Goal: Task Accomplishment & Management: Complete application form

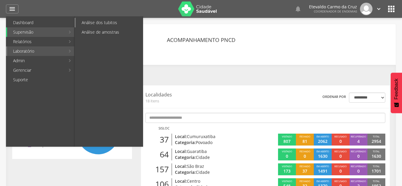
click at [104, 24] on link "Análise dos tubitos" at bounding box center [109, 23] width 67 height 10
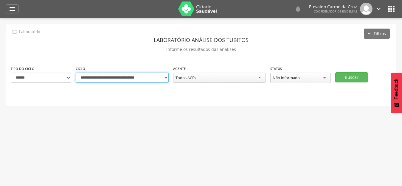
click at [165, 77] on select "**********" at bounding box center [122, 78] width 93 height 10
select select "**********"
click at [76, 73] on select "**********" at bounding box center [122, 78] width 93 height 10
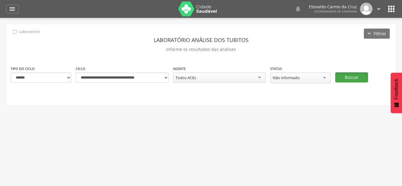
click at [348, 76] on button "Buscar" at bounding box center [351, 77] width 33 height 10
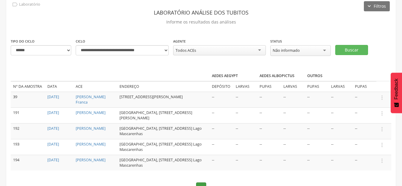
scroll to position [56, 0]
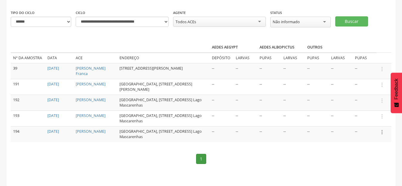
click at [381, 131] on icon "" at bounding box center [381, 132] width 7 height 7
click at [353, 121] on link "Informar resultado" at bounding box center [361, 121] width 47 height 7
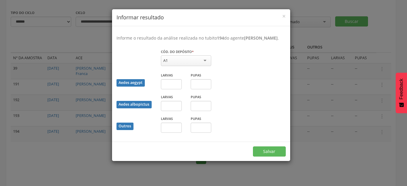
click at [204, 62] on div "A1" at bounding box center [186, 60] width 50 height 11
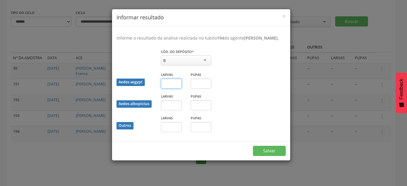
click at [166, 83] on input "text" at bounding box center [171, 84] width 21 height 10
type input "*"
click at [200, 82] on input "text" at bounding box center [201, 84] width 21 height 10
type input "*"
click at [265, 154] on button "Salvar" at bounding box center [269, 151] width 33 height 10
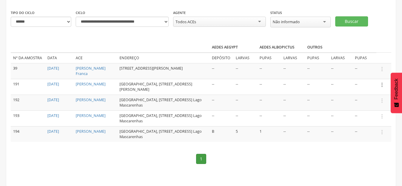
click at [382, 84] on icon "" at bounding box center [381, 85] width 7 height 7
click at [359, 74] on link "Informar resultado" at bounding box center [361, 74] width 47 height 7
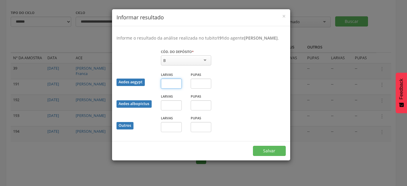
click at [168, 82] on input "text" at bounding box center [171, 84] width 21 height 10
type input "*"
click at [273, 149] on button "Salvar" at bounding box center [269, 151] width 33 height 10
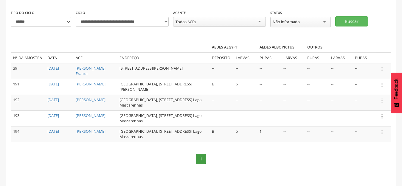
click at [381, 115] on icon "" at bounding box center [381, 116] width 7 height 7
click at [366, 107] on link "Informar resultado" at bounding box center [361, 106] width 47 height 7
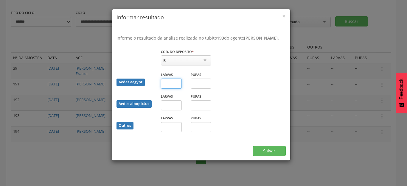
click at [170, 83] on input "text" at bounding box center [171, 84] width 21 height 10
type input "*"
click at [200, 85] on input "text" at bounding box center [201, 84] width 21 height 10
type input "*"
click at [263, 150] on button "Salvar" at bounding box center [269, 151] width 33 height 10
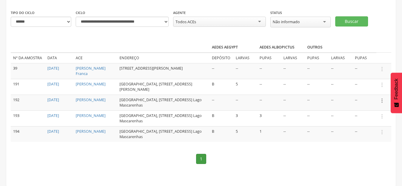
click at [381, 102] on icon "" at bounding box center [381, 100] width 7 height 7
click at [369, 90] on link "Informar resultado" at bounding box center [361, 90] width 47 height 7
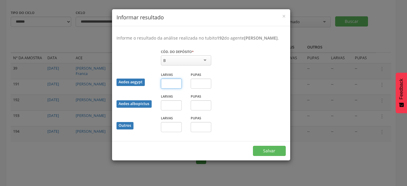
click at [165, 86] on input "text" at bounding box center [171, 84] width 21 height 10
click at [172, 86] on input "text" at bounding box center [171, 84] width 21 height 10
type input "*"
click at [271, 146] on button "Salvar" at bounding box center [269, 151] width 33 height 10
